Goal: Information Seeking & Learning: Learn about a topic

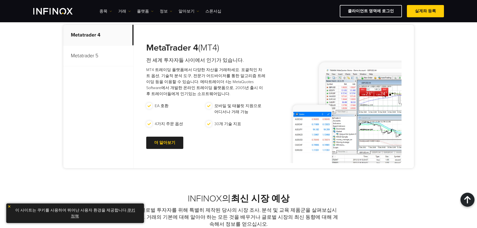
scroll to position [150, 0]
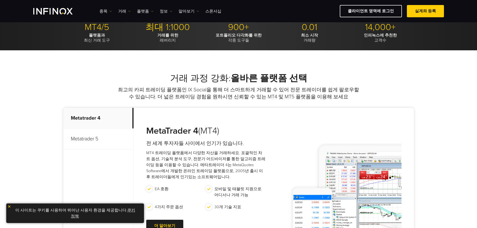
click at [116, 126] on p "Metatrader 4" at bounding box center [98, 118] width 70 height 21
click at [110, 137] on p "Metatrader 5" at bounding box center [98, 139] width 70 height 21
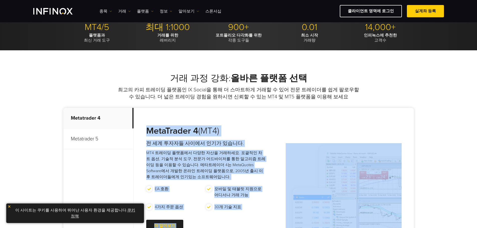
click at [110, 137] on p "Metatrader 5" at bounding box center [98, 139] width 70 height 21
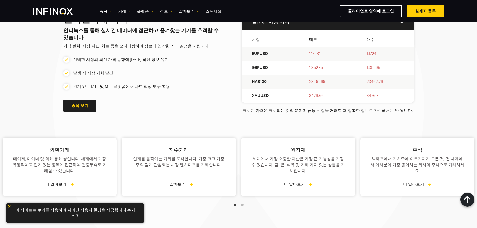
scroll to position [601, 0]
drag, startPoint x: 84, startPoint y: 101, endPoint x: 87, endPoint y: 101, distance: 3.0
click at [80, 105] on span at bounding box center [80, 105] width 0 height 0
click at [241, 186] on div "원자재 세계에서 가장 소중한 자산은 가장 큰 가능성을 가질 수 있습니다. 금, 은, 석유 및 기타 가치 있는 상품을 거래합니다. 더 알아보기" at bounding box center [298, 167] width 114 height 59
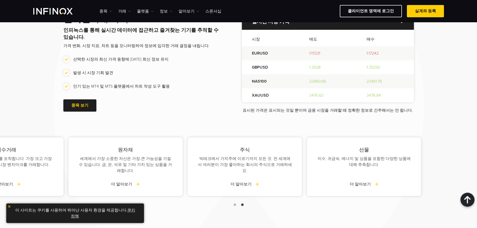
click at [240, 174] on div "외환거래 메이저, 마이너 및 외화 통화 쌍입니다. 세계에서 가장 유동적이고 인기 있는 종목에 접근하여 연중무휴로 거래할 수 있습니다. 더 알아…" at bounding box center [65, 172] width 477 height 75
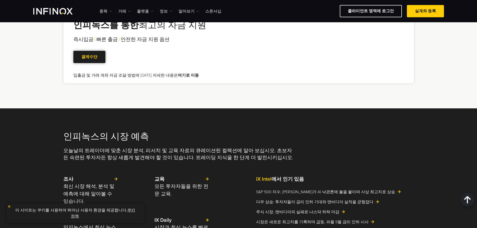
drag, startPoint x: 93, startPoint y: 90, endPoint x: 97, endPoint y: 90, distance: 3.5
click at [89, 57] on span at bounding box center [89, 57] width 0 height 0
click at [91, 78] on div "인피녹스를 통한 최고의 자금 지원 즉시입금 | 빠른 출금 | 안전한 자금 지원 옵션 | 결제수단 입출금 및 거래 계좌 자금 조달 방법에 [DA…" at bounding box center [139, 49] width 133 height 59
click at [137, 13] on link "플랫폼" at bounding box center [145, 11] width 17 height 6
click at [146, 36] on link "MT5" at bounding box center [156, 38] width 38 height 11
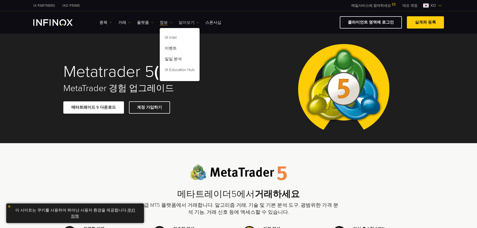
click at [187, 23] on link "알아보기" at bounding box center [189, 23] width 21 height 6
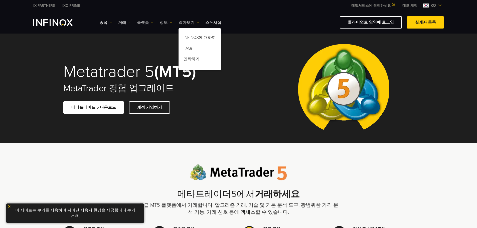
click at [187, 23] on link "알아보기" at bounding box center [189, 23] width 21 height 6
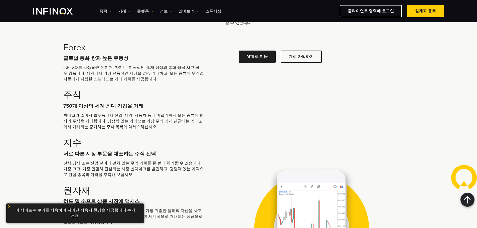
scroll to position [1603, 0]
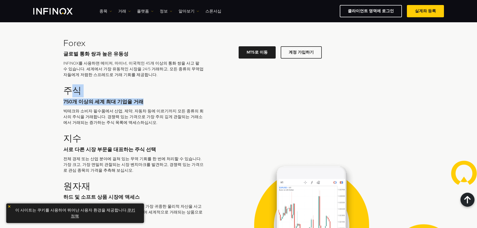
drag, startPoint x: 140, startPoint y: 111, endPoint x: 74, endPoint y: 106, distance: 65.6
click at [74, 106] on div "주식 750개 이상의 세계 최대 기업을 거래 빅테크와 소비자 필수품에서 산업, 제약, 자동차 등에 이르기까지 모든 종류의 회사의 주식을 거래합…" at bounding box center [133, 105] width 140 height 41
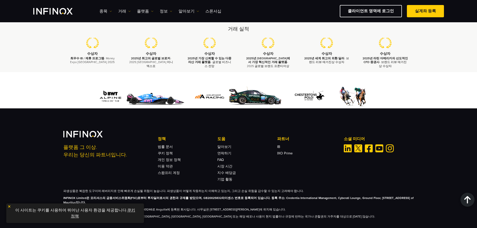
scroll to position [2335, 0]
